Goal: Task Accomplishment & Management: Manage account settings

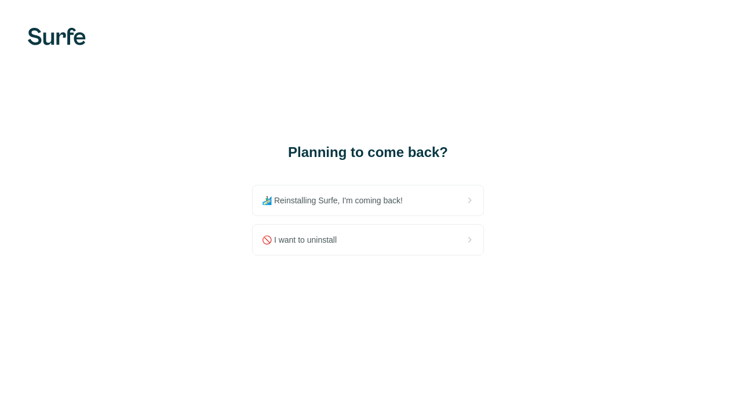
click at [323, 246] on div "🚫 I want to uninstall" at bounding box center [368, 240] width 231 height 30
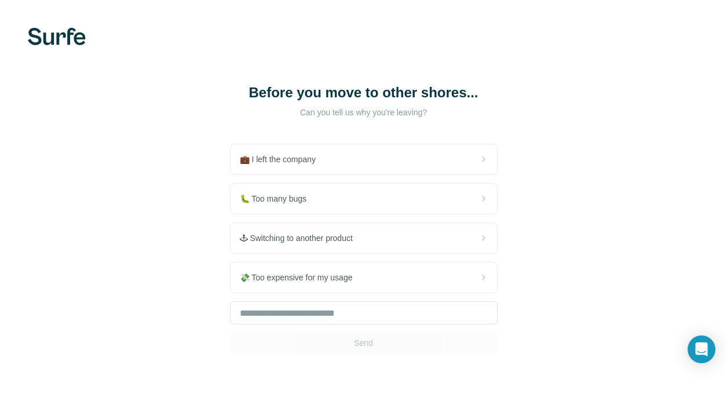
click at [589, 176] on div "Before you move to other shores... Can you tell us why you're leaving? 💼 I left…" at bounding box center [363, 219] width 727 height 438
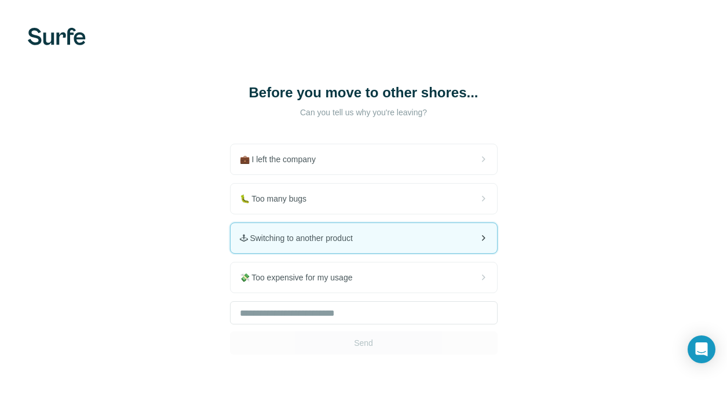
click at [337, 245] on div "🕹 Switching to another product" at bounding box center [364, 238] width 266 height 30
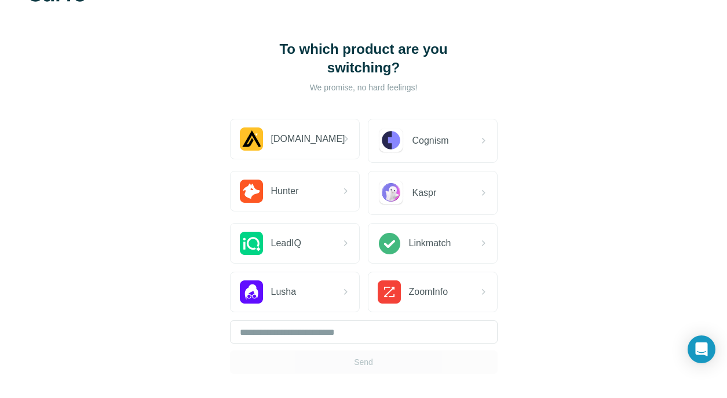
scroll to position [103, 0]
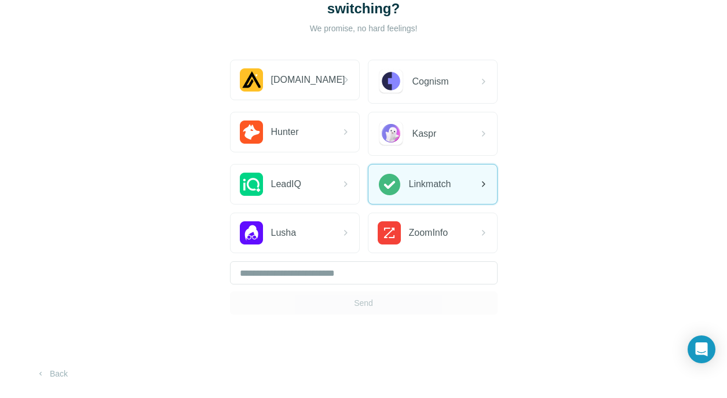
click at [442, 187] on span "Linkmatch" at bounding box center [430, 184] width 42 height 14
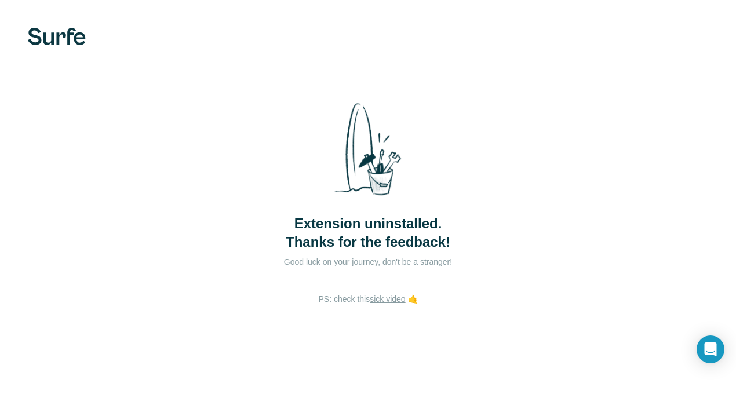
click at [571, 259] on div "Extension uninstalled. Thanks for the feedback! Good luck on your journey, don'…" at bounding box center [368, 199] width 736 height 398
